Goal: Use online tool/utility: Use online tool/utility

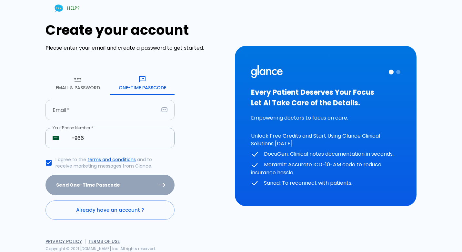
click at [115, 114] on input "text" at bounding box center [101, 110] width 113 height 20
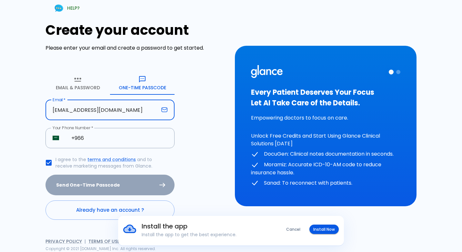
type input "[EMAIL_ADDRESS][DOMAIN_NAME]"
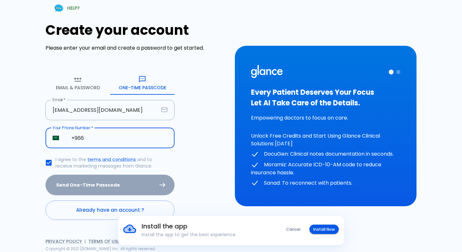
click at [106, 142] on input "+966" at bounding box center [119, 138] width 110 height 20
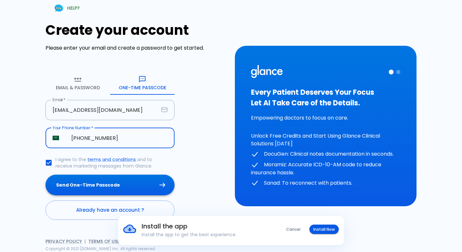
type input "[PHONE_NUMBER]"
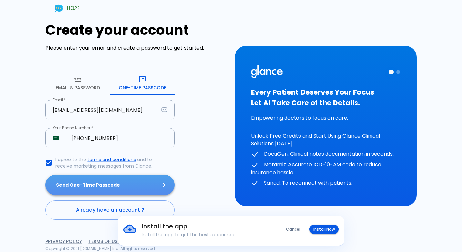
click at [102, 187] on button "Send One-Time Passcode" at bounding box center [109, 185] width 129 height 21
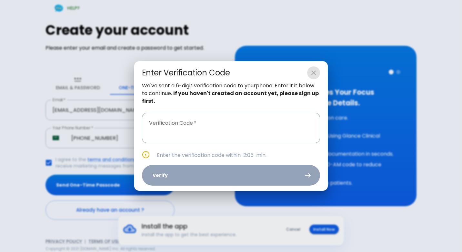
click at [312, 74] on icon "close" at bounding box center [313, 73] width 5 height 5
type input "_ _ _ _ _ _"
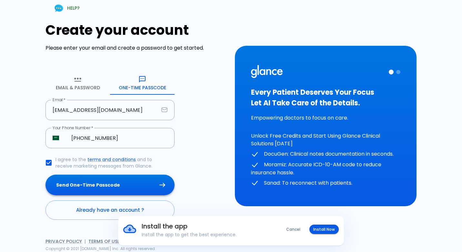
click at [134, 176] on button "Send One-Time Passcode" at bounding box center [109, 185] width 129 height 21
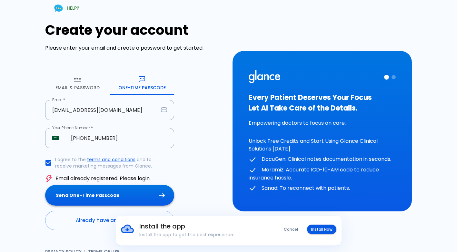
click at [134, 192] on button "Send One-Time Passcode" at bounding box center [109, 195] width 129 height 21
click at [126, 180] on p "Email already registered. Please login." at bounding box center [102, 179] width 95 height 8
click at [69, 226] on div "Install the app Install the app to get the best experience. Cancel Install Now" at bounding box center [228, 231] width 457 height 30
click at [297, 225] on button "Cancel" at bounding box center [291, 229] width 22 height 9
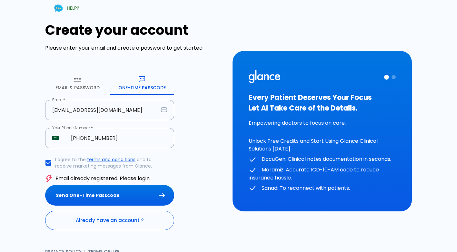
click at [152, 221] on link "Already have an account ?" at bounding box center [109, 220] width 129 height 19
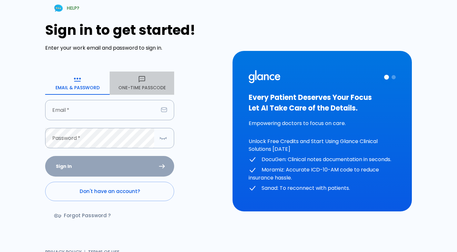
click at [137, 77] on button "One-Time Passcode" at bounding box center [142, 83] width 65 height 23
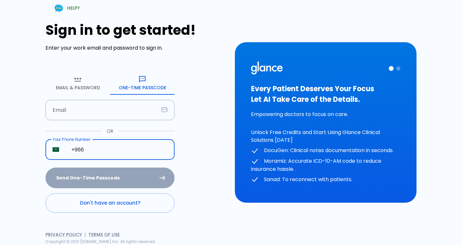
click at [118, 145] on input "+966" at bounding box center [119, 150] width 110 height 20
type input "[PHONE_NUMBER]"
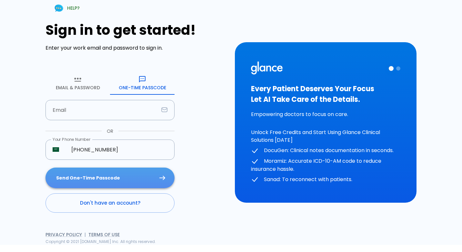
click at [146, 178] on button "Send One-Time Passcode" at bounding box center [109, 178] width 129 height 21
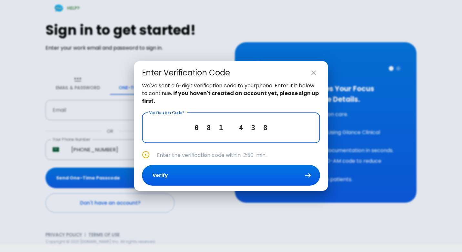
type input "0 8 1 4 3 8"
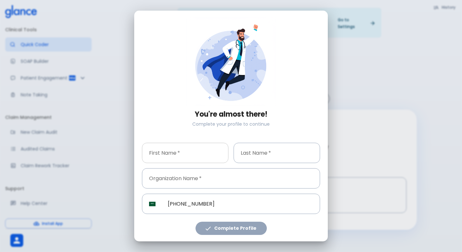
click at [166, 164] on div "Organization Name   * Organization Name *" at bounding box center [228, 175] width 183 height 25
click at [168, 161] on input "text" at bounding box center [185, 153] width 86 height 20
type input "[PERSON_NAME]"
type input "alanazi"
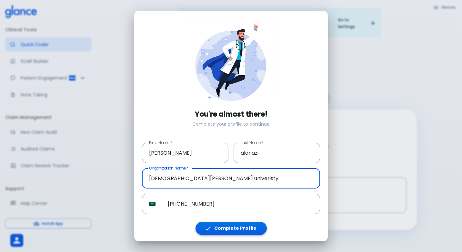
type input "[DEMOGRAPHIC_DATA][PERSON_NAME] univeristy"
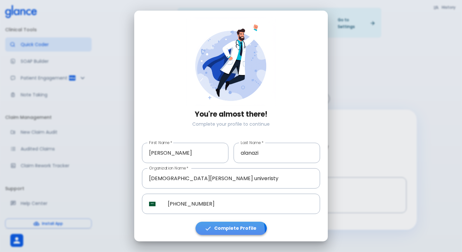
click at [228, 232] on button "Complete Profile" at bounding box center [231, 228] width 71 height 13
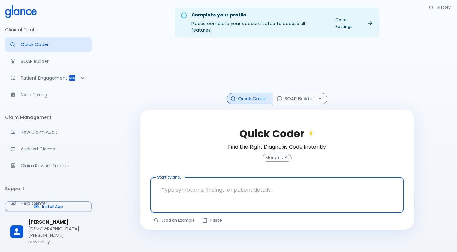
click at [215, 188] on textarea at bounding box center [277, 190] width 245 height 20
click at [217, 193] on textarea at bounding box center [277, 190] width 245 height 20
type textarea "x"
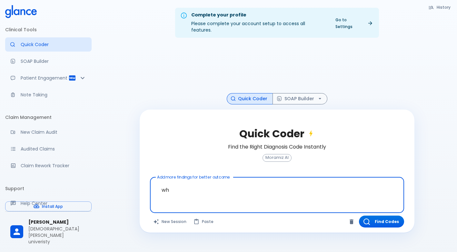
type textarea "w"
type textarea "d"
type textarea "w"
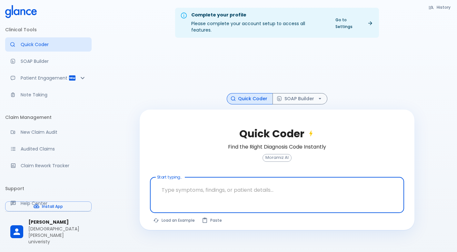
type textarea "w"
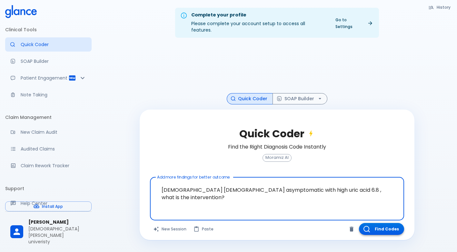
type textarea "[DEMOGRAPHIC_DATA] [DEMOGRAPHIC_DATA] asymptomatic with high uric acid 6.8 , wh…"
click at [395, 226] on button "Find Codes" at bounding box center [381, 229] width 45 height 12
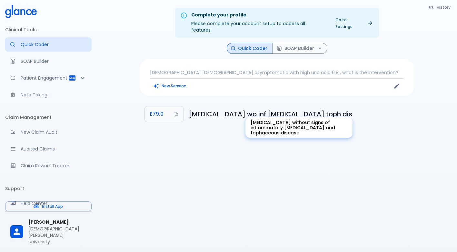
click at [230, 112] on h6 "[MEDICAL_DATA] wo inf [MEDICAL_DATA] toph dis" at bounding box center [299, 114] width 221 height 10
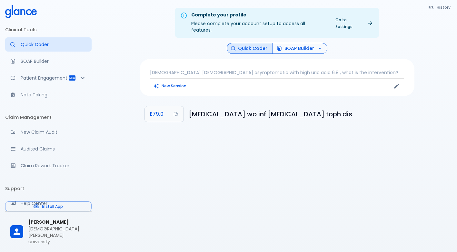
click at [283, 43] on button "SOAP Builder" at bounding box center [300, 48] width 55 height 11
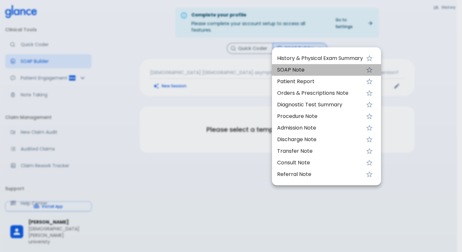
click at [294, 72] on span "SOAP Note" at bounding box center [320, 70] width 86 height 8
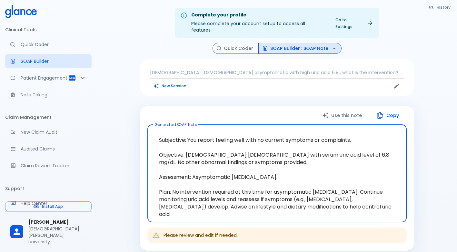
scroll to position [32, 0]
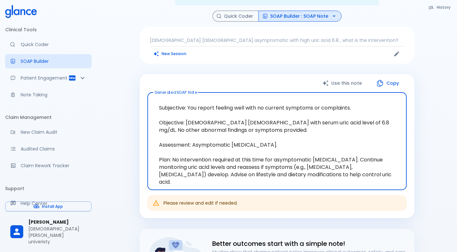
drag, startPoint x: 201, startPoint y: 164, endPoint x: 319, endPoint y: 162, distance: 117.8
click at [319, 162] on textarea "Subjective: You report feeling well with no current symptoms or complaints. Obj…" at bounding box center [277, 141] width 250 height 87
click at [190, 165] on textarea "Subjective: You report feeling well with no current symptoms or complaints. Obj…" at bounding box center [277, 141] width 250 height 87
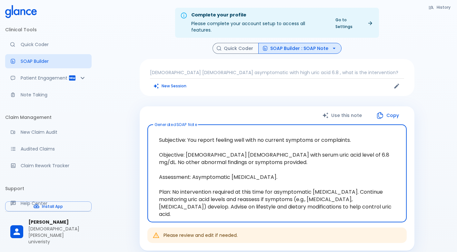
drag, startPoint x: 200, startPoint y: 166, endPoint x: 314, endPoint y: 180, distance: 115.0
click at [314, 180] on textarea "Subjective: You report feeling well with no current symptoms or complaints. Obj…" at bounding box center [277, 173] width 250 height 87
click at [314, 167] on textarea "Subjective: You report feeling well with no current symptoms or complaints. Obj…" at bounding box center [277, 173] width 250 height 87
drag, startPoint x: 346, startPoint y: 165, endPoint x: 180, endPoint y: 131, distance: 169.6
click at [180, 131] on textarea "Subjective: You report feeling well with no current symptoms or complaints. Obj…" at bounding box center [277, 173] width 250 height 87
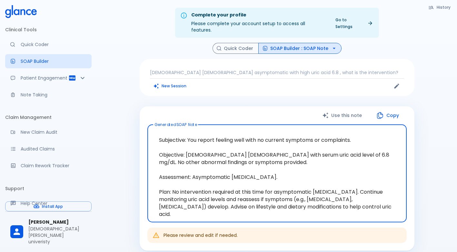
drag, startPoint x: 159, startPoint y: 132, endPoint x: 393, endPoint y: 216, distance: 248.3
click at [393, 216] on div "Use this note Copy Generated SOAP Note Subjective: You report feeling well with…" at bounding box center [277, 178] width 275 height 145
click at [303, 188] on textarea "Subjective: You report feeling well with no current symptoms or complaints. Obj…" at bounding box center [277, 173] width 250 height 87
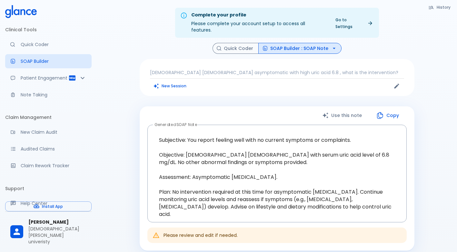
click at [295, 86] on div "[DEMOGRAPHIC_DATA] [DEMOGRAPHIC_DATA] asymptomatic with high uric acid 6.8 , wh…" at bounding box center [277, 77] width 275 height 37
click at [340, 109] on button "Use this note" at bounding box center [343, 115] width 54 height 13
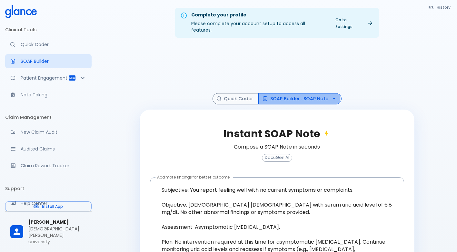
click at [279, 93] on button "SOAP Builder : SOAP Note" at bounding box center [299, 98] width 83 height 11
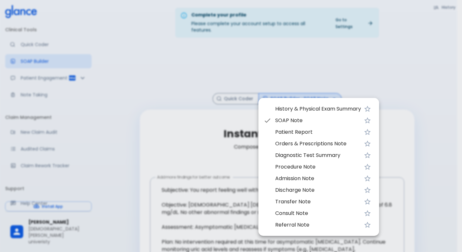
click at [297, 154] on span "Diagnostic Test Summary" at bounding box center [318, 156] width 86 height 8
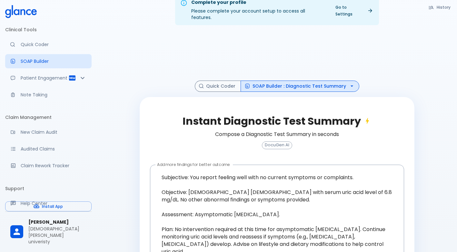
scroll to position [49, 0]
